Goal: Find specific page/section: Find specific page/section

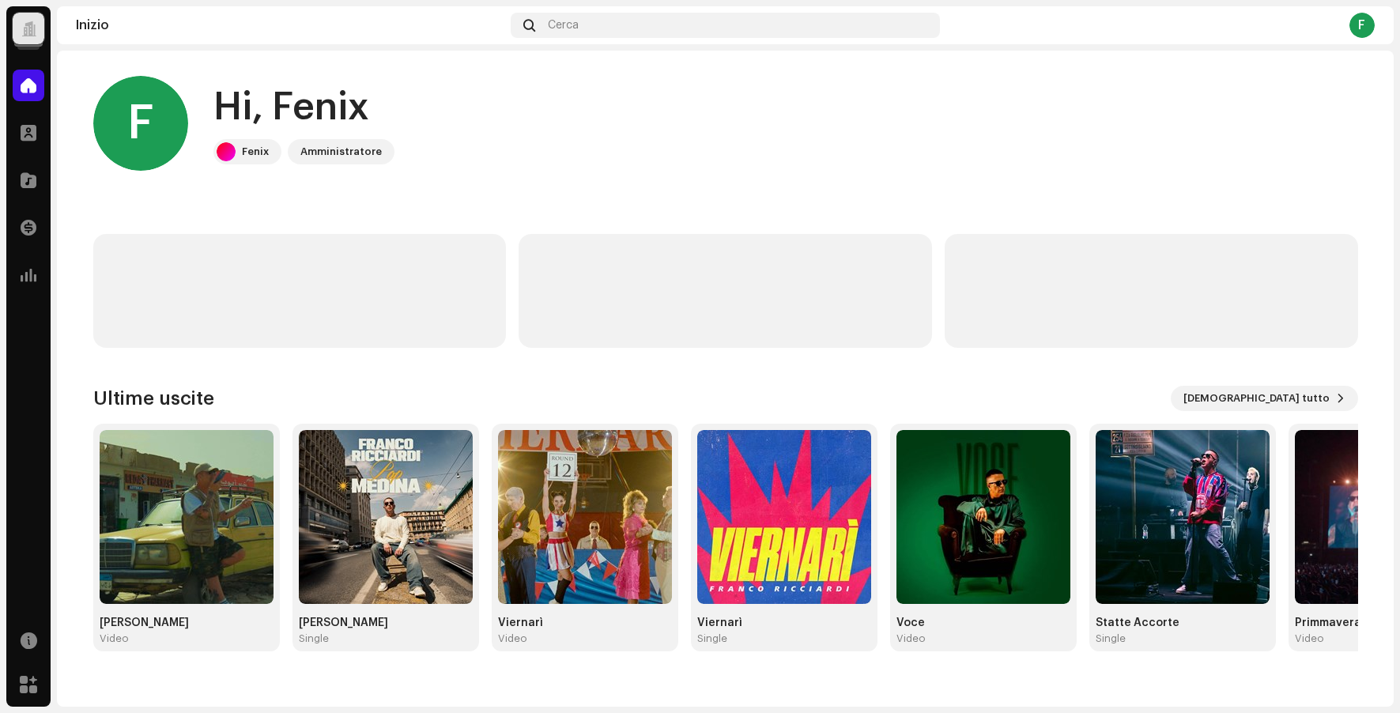
click at [15, 17] on div at bounding box center [29, 29] width 32 height 32
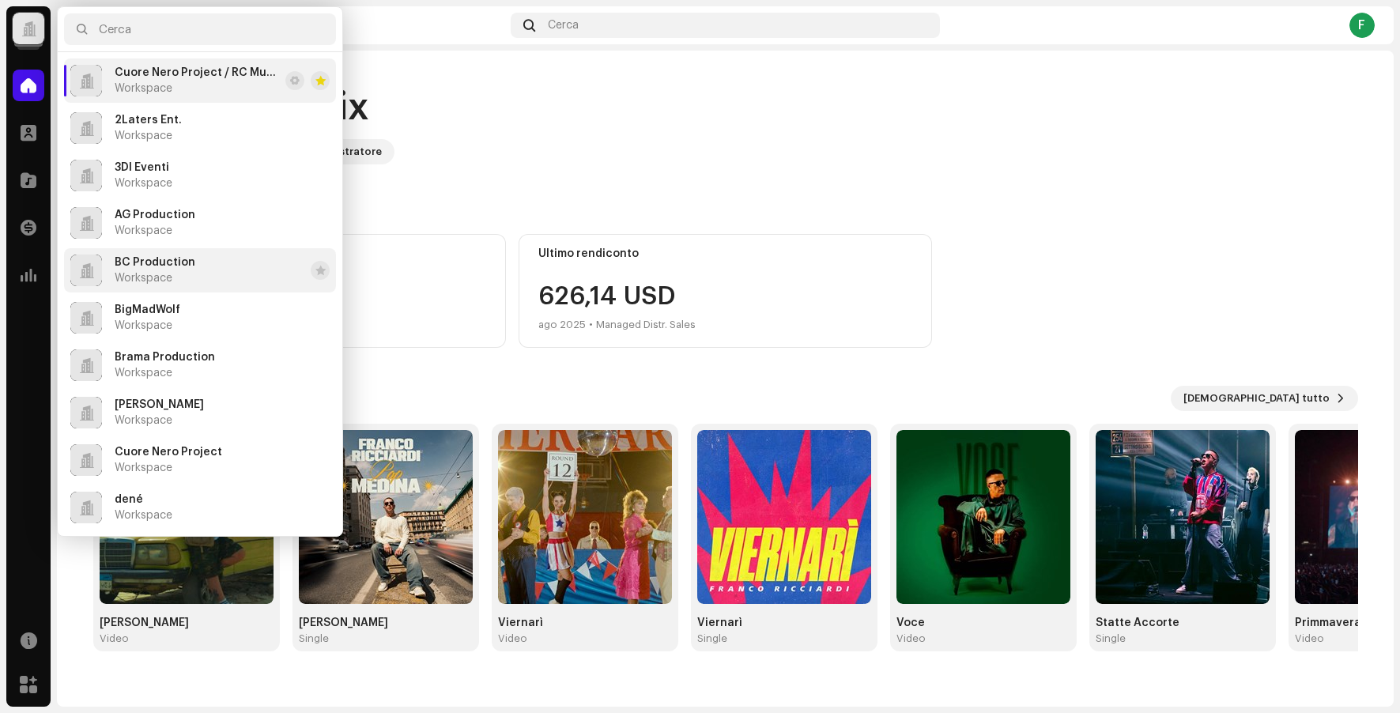
click at [192, 277] on li "BC Production Workspace" at bounding box center [200, 270] width 272 height 44
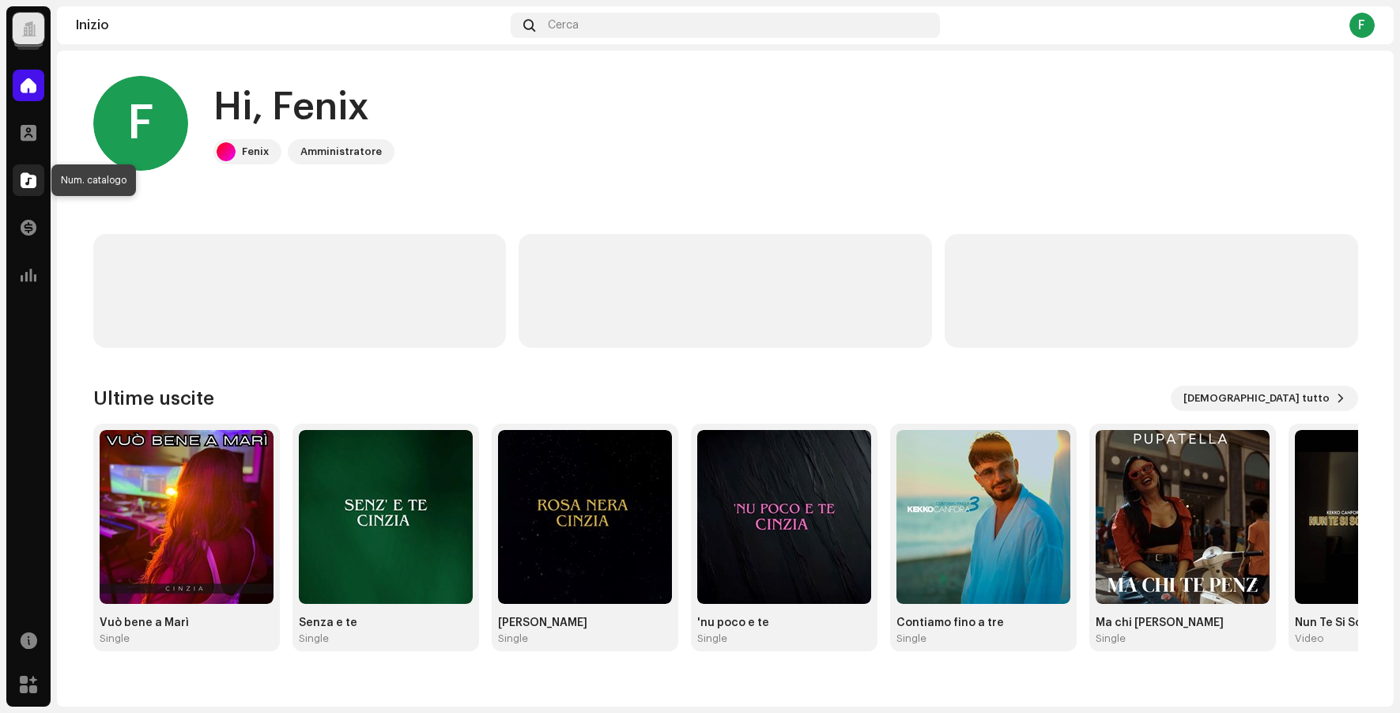
click at [37, 180] on div at bounding box center [29, 180] width 32 height 32
